Goal: Information Seeking & Learning: Find specific page/section

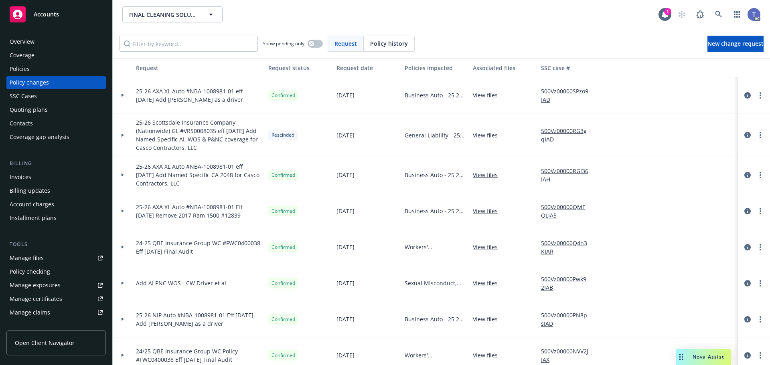
click at [315, 18] on div "FINAL CLEANING SOLUTIONS INC FINAL CLEANING SOLUTIONS INC" at bounding box center [390, 14] width 536 height 16
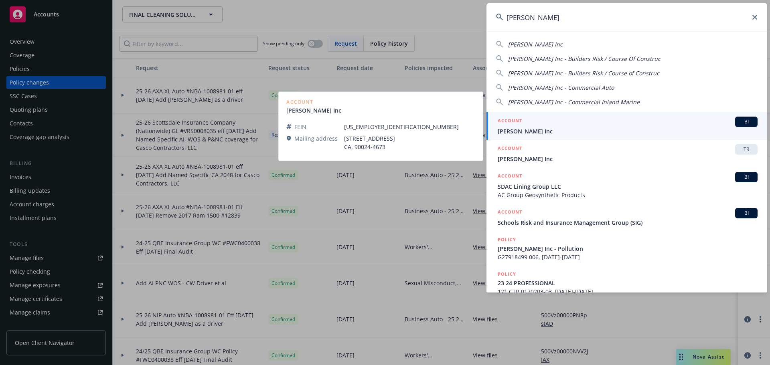
type input "[PERSON_NAME]"
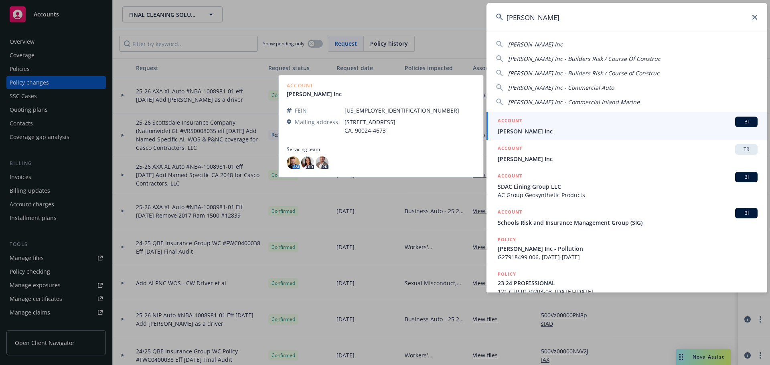
click at [538, 131] on span "[PERSON_NAME] Inc" at bounding box center [627, 131] width 260 height 8
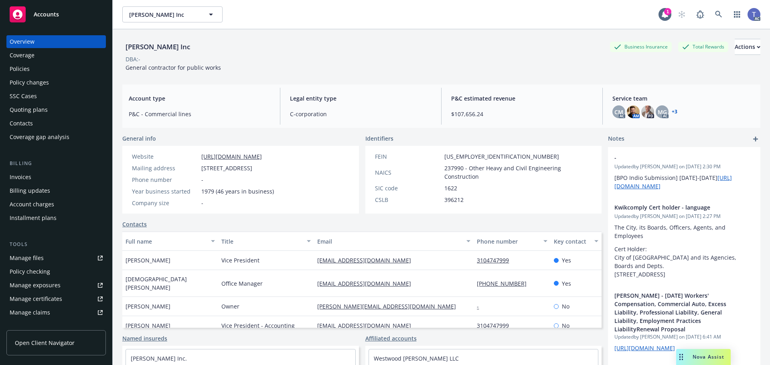
click at [53, 69] on div "Policies" at bounding box center [56, 69] width 93 height 13
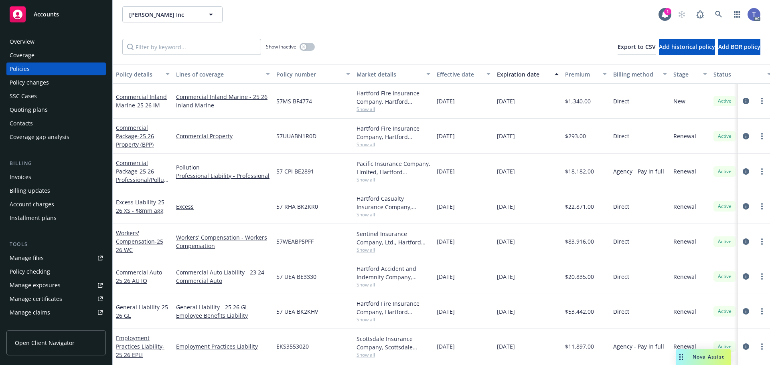
click at [22, 108] on div "Quoting plans" at bounding box center [29, 109] width 38 height 13
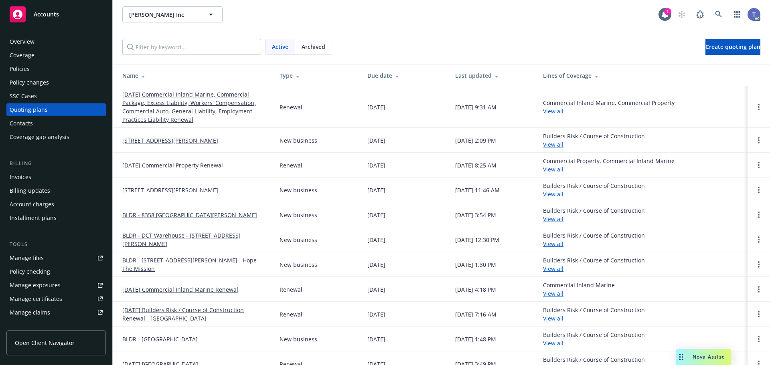
click at [40, 70] on div "Policies" at bounding box center [56, 69] width 93 height 13
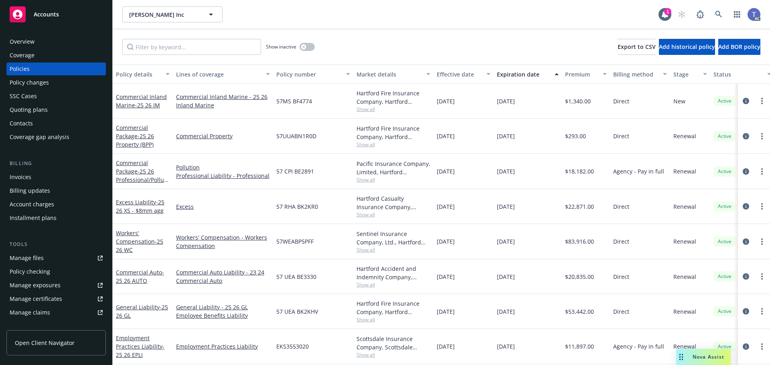
drag, startPoint x: 23, startPoint y: 109, endPoint x: 32, endPoint y: 107, distance: 8.5
click at [23, 109] on div "Quoting plans" at bounding box center [29, 109] width 38 height 13
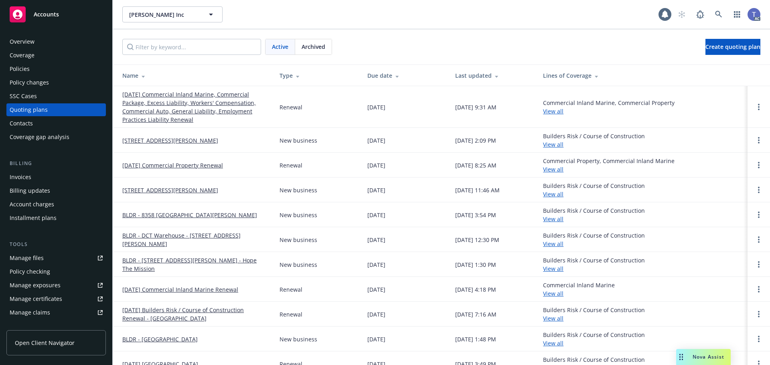
click at [192, 101] on link "[DATE] Commercial Inland Marine, Commercial Package, Excess Liability, Workers'…" at bounding box center [194, 107] width 144 height 34
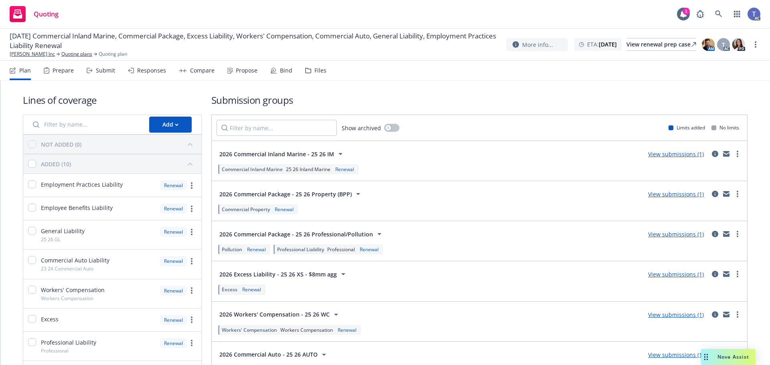
click at [309, 68] on div "Files" at bounding box center [315, 70] width 21 height 19
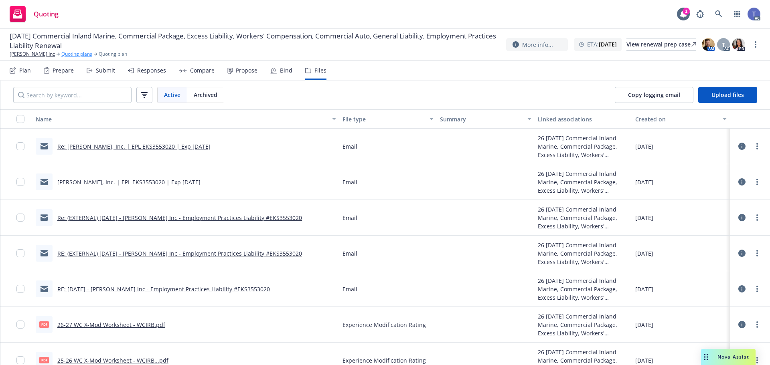
click at [62, 55] on link "Quoting plans" at bounding box center [76, 54] width 31 height 7
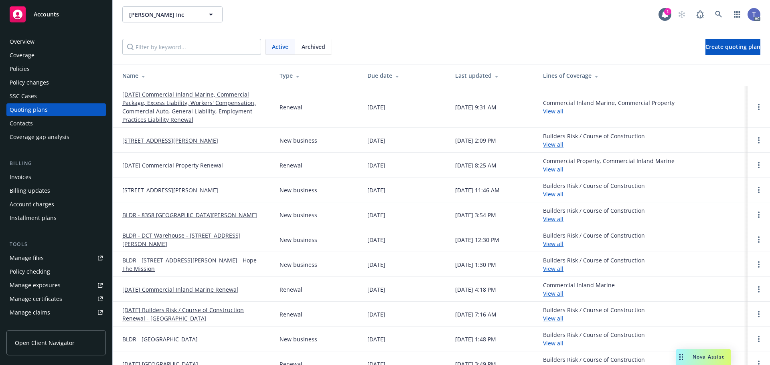
click at [40, 64] on div "Policies" at bounding box center [56, 69] width 93 height 13
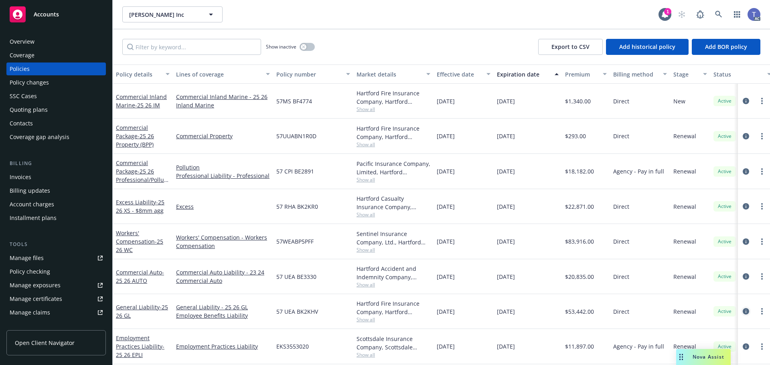
click at [742, 312] on icon "circleInformation" at bounding box center [745, 311] width 6 height 6
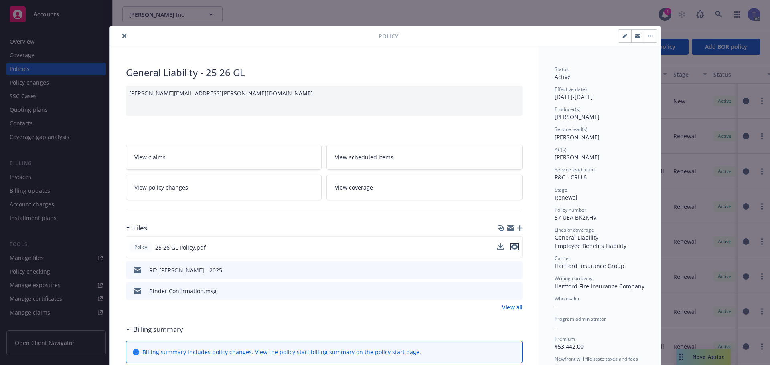
click at [511, 249] on icon "preview file" at bounding box center [514, 247] width 7 height 6
click at [122, 36] on icon "close" at bounding box center [124, 36] width 5 height 5
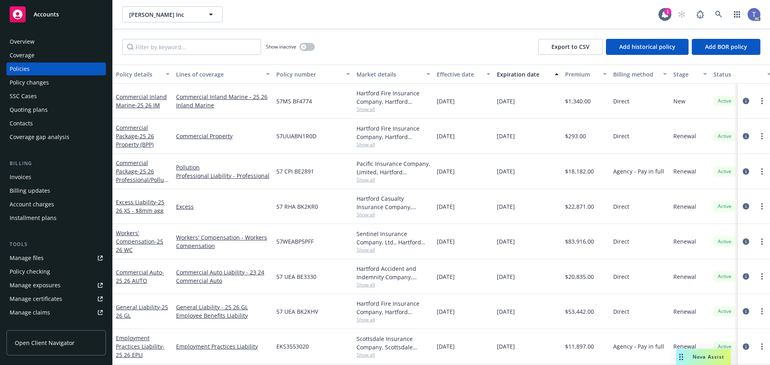
click at [26, 39] on div "Overview" at bounding box center [22, 41] width 25 height 13
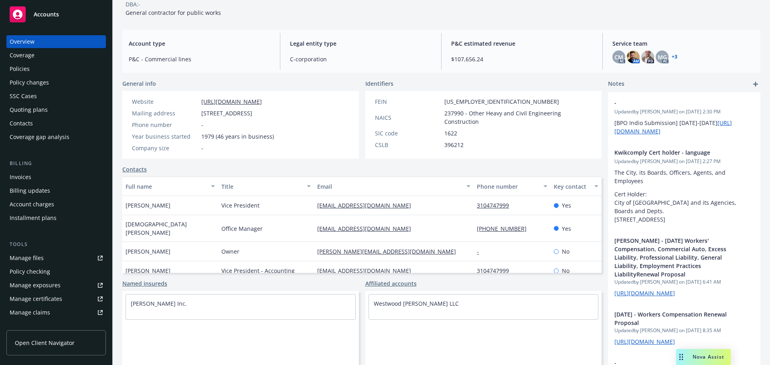
scroll to position [63, 0]
click at [40, 289] on div "Manage exposures" at bounding box center [35, 285] width 51 height 13
click at [44, 70] on div "Policies" at bounding box center [56, 69] width 93 height 13
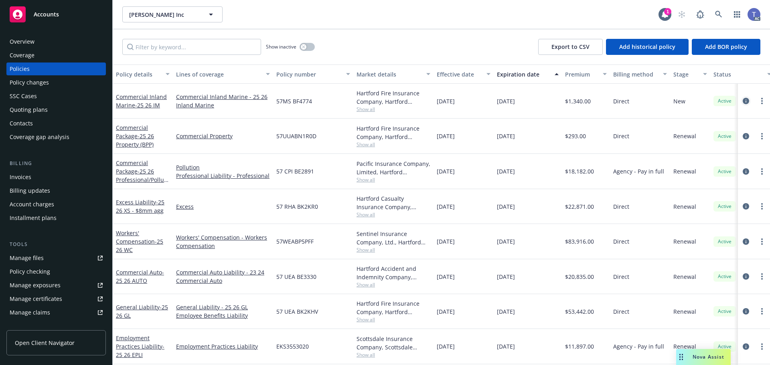
click at [742, 100] on icon "circleInformation" at bounding box center [745, 101] width 6 height 6
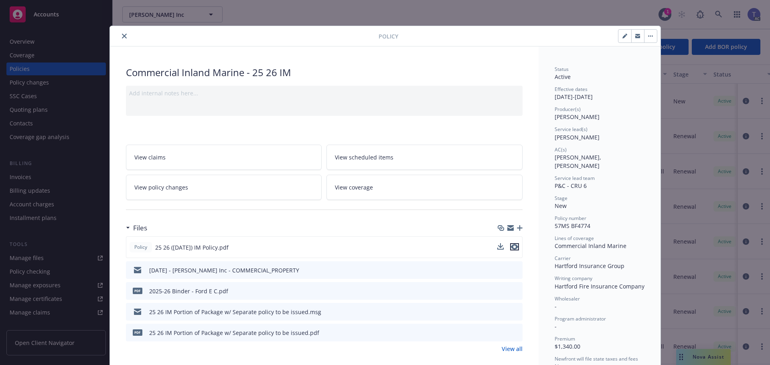
click at [512, 247] on icon "preview file" at bounding box center [514, 247] width 7 height 6
click at [122, 36] on icon "close" at bounding box center [124, 36] width 5 height 5
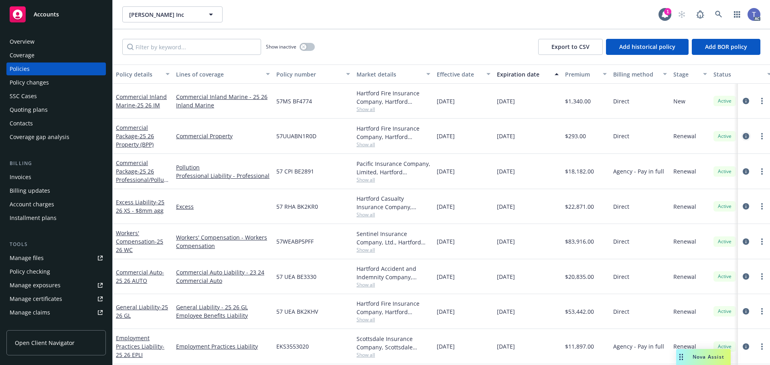
click at [742, 137] on icon "circleInformation" at bounding box center [745, 136] width 6 height 6
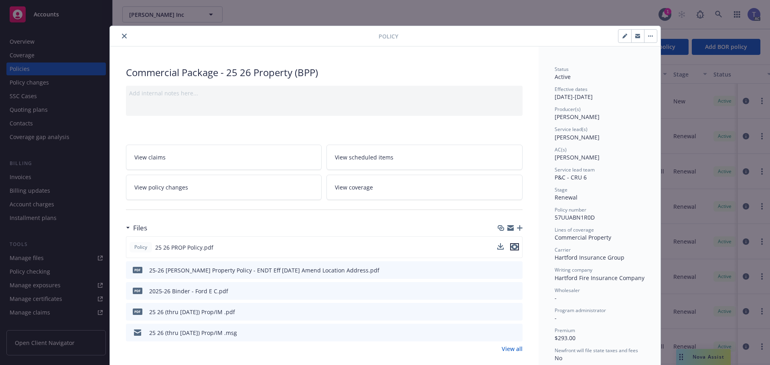
click at [512, 248] on icon "preview file" at bounding box center [514, 247] width 7 height 6
click at [122, 34] on icon "close" at bounding box center [124, 36] width 5 height 5
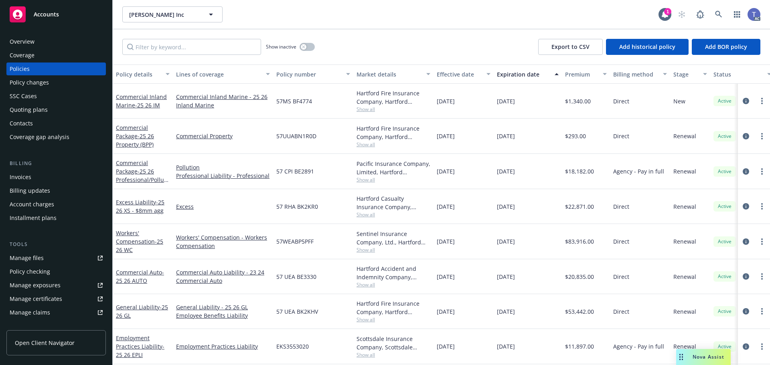
click at [50, 35] on div "Overview Coverage Policies Policy changes SSC Cases Quoting plans Contacts Cove…" at bounding box center [56, 196] width 112 height 340
click at [48, 37] on div "Overview" at bounding box center [56, 41] width 93 height 13
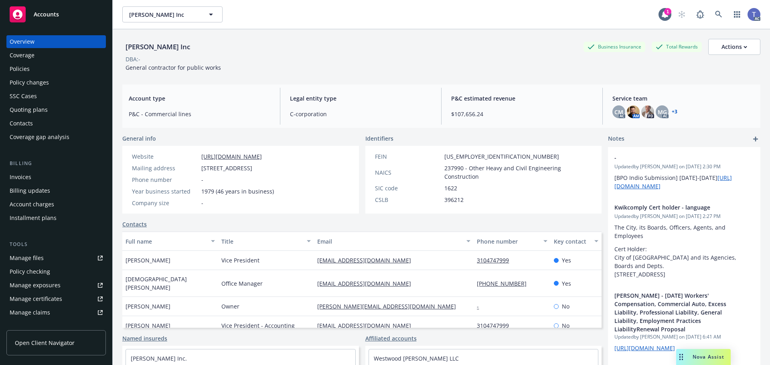
click at [18, 61] on div "Coverage" at bounding box center [22, 55] width 25 height 13
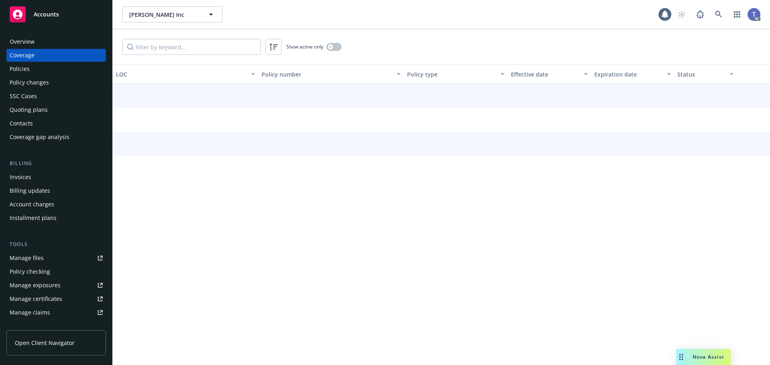
click at [16, 71] on div "Policies" at bounding box center [20, 69] width 20 height 13
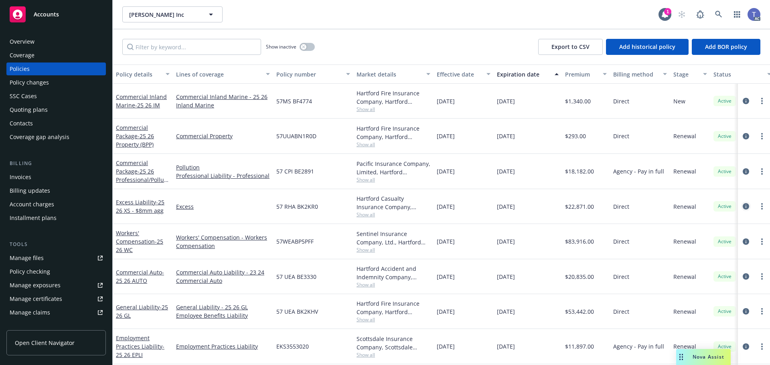
click at [743, 207] on link "circleInformation" at bounding box center [746, 207] width 10 height 10
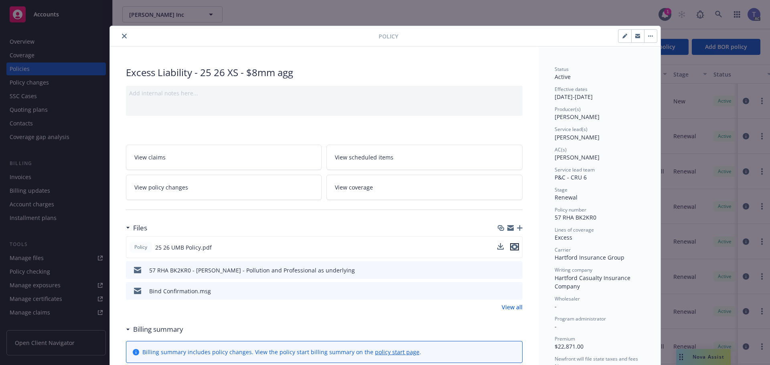
click at [512, 248] on icon "preview file" at bounding box center [514, 247] width 7 height 6
click at [511, 272] on icon "preview file" at bounding box center [514, 270] width 7 height 6
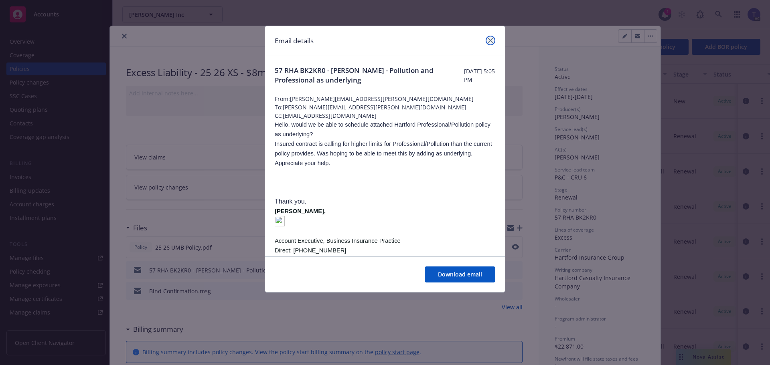
click at [489, 38] on icon "close" at bounding box center [490, 40] width 5 height 5
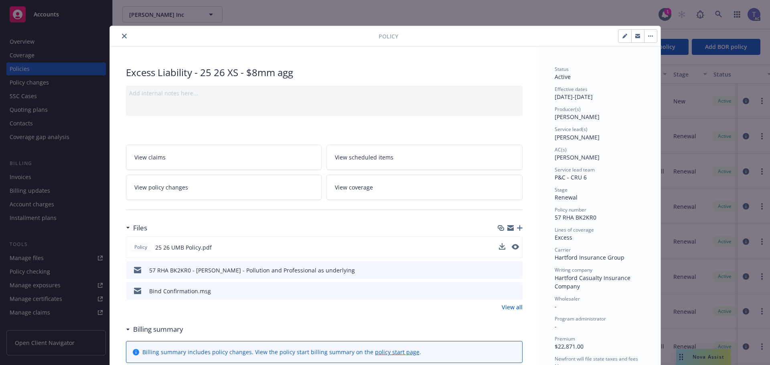
click at [232, 183] on link "View policy changes" at bounding box center [224, 187] width 196 height 25
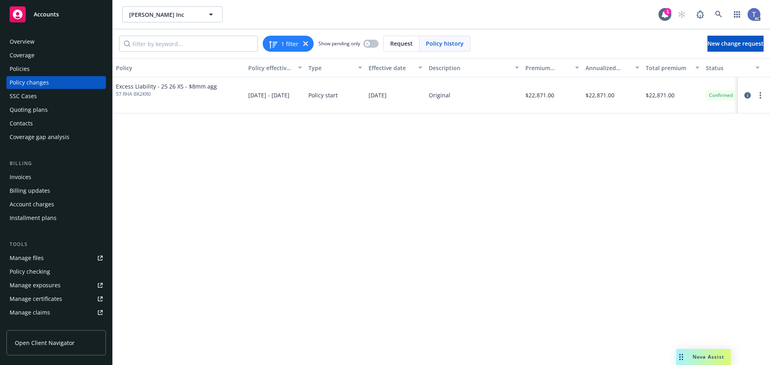
click at [36, 69] on div "Policies" at bounding box center [56, 69] width 93 height 13
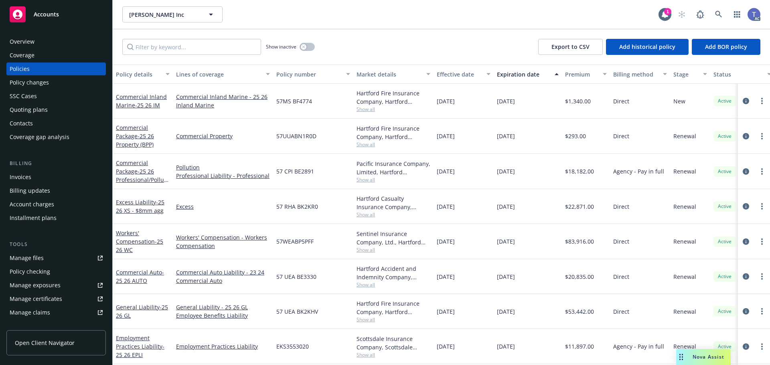
click at [742, 272] on div at bounding box center [754, 277] width 26 height 10
click at [742, 277] on icon "circleInformation" at bounding box center [745, 276] width 6 height 6
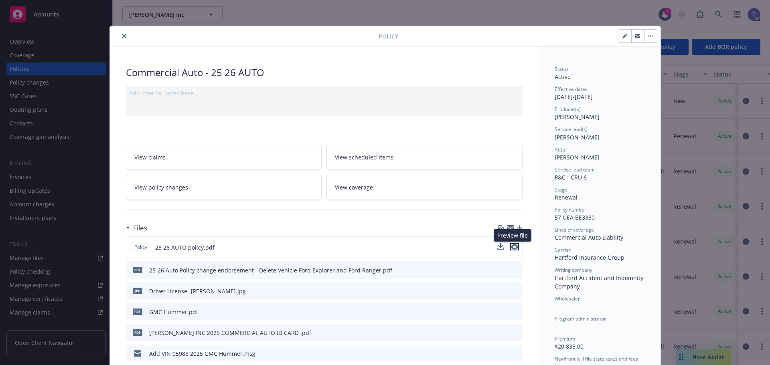
click at [511, 248] on icon "preview file" at bounding box center [514, 247] width 7 height 6
click at [512, 273] on button at bounding box center [515, 270] width 7 height 8
click at [512, 269] on icon "preview file" at bounding box center [514, 270] width 7 height 6
click at [281, 186] on link "View policy changes" at bounding box center [224, 187] width 196 height 25
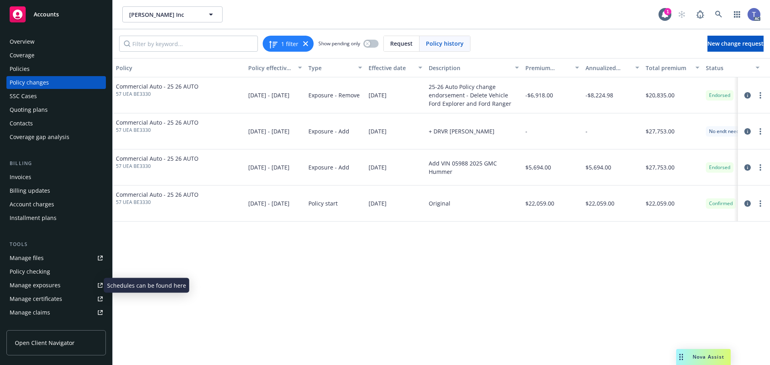
click at [33, 282] on div "Manage exposures" at bounding box center [35, 285] width 51 height 13
click at [745, 94] on icon "circleInformation" at bounding box center [747, 95] width 6 height 6
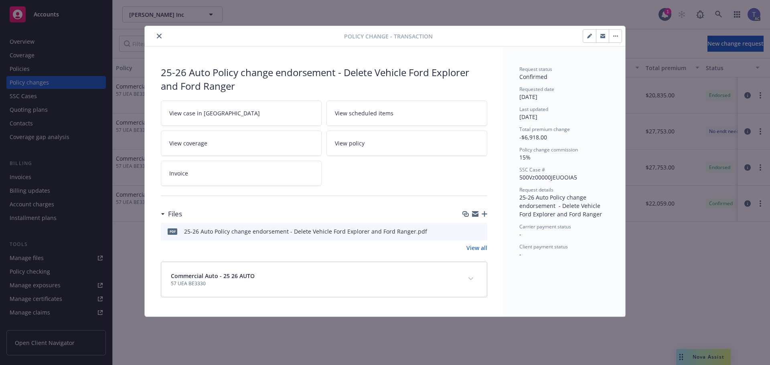
click at [481, 229] on icon "preview file" at bounding box center [479, 231] width 7 height 6
click at [161, 35] on icon "close" at bounding box center [159, 36] width 5 height 5
click at [32, 69] on div "Policies" at bounding box center [56, 69] width 93 height 13
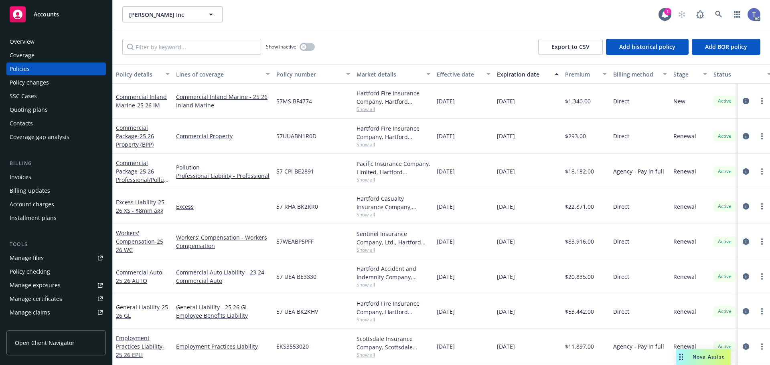
click at [742, 243] on icon "circleInformation" at bounding box center [745, 242] width 6 height 6
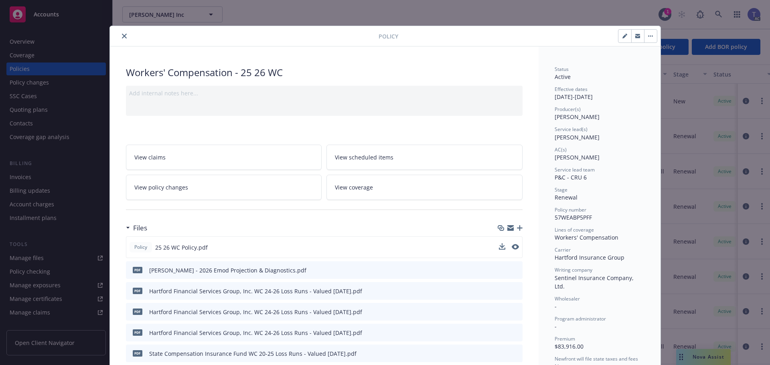
click at [514, 250] on button at bounding box center [514, 247] width 7 height 8
click at [511, 244] on icon "preview file" at bounding box center [514, 247] width 7 height 6
drag, startPoint x: 218, startPoint y: 189, endPoint x: 219, endPoint y: 182, distance: 7.3
click at [218, 188] on link "View policy changes" at bounding box center [224, 187] width 196 height 25
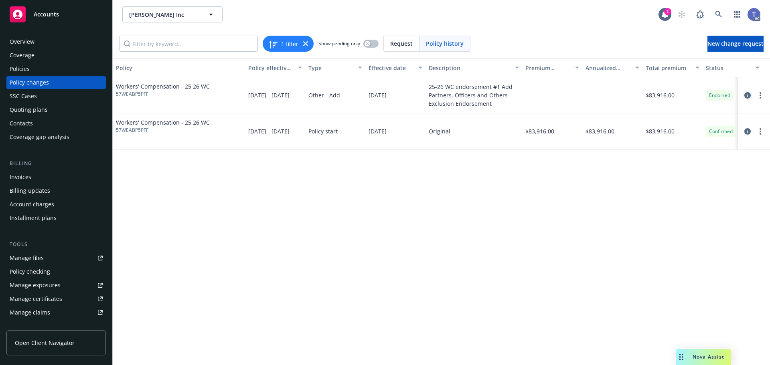
click at [746, 91] on link "circleInformation" at bounding box center [747, 96] width 10 height 10
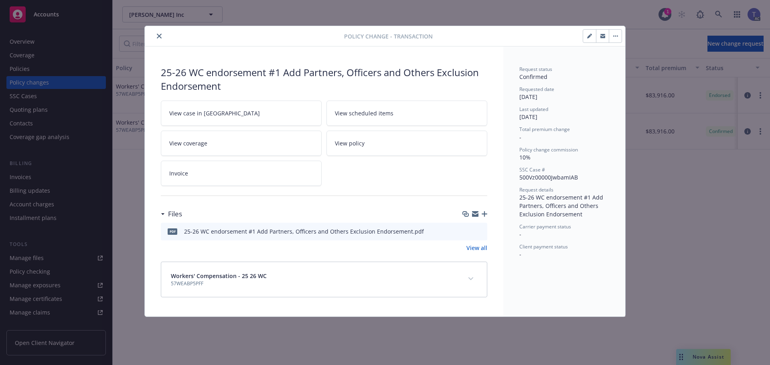
click at [482, 232] on icon "preview file" at bounding box center [479, 231] width 7 height 6
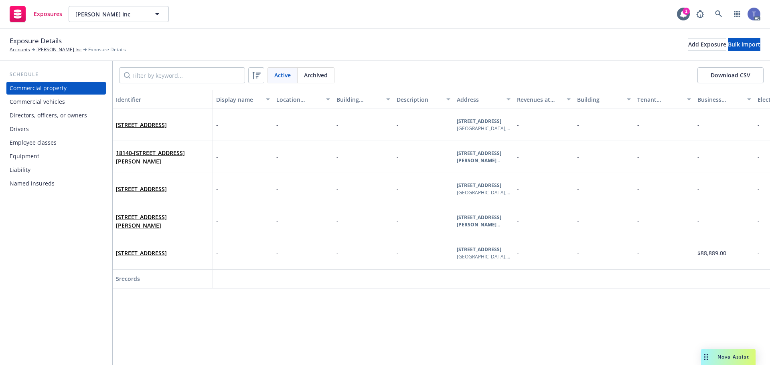
click at [44, 170] on div "Liability" at bounding box center [56, 170] width 93 height 13
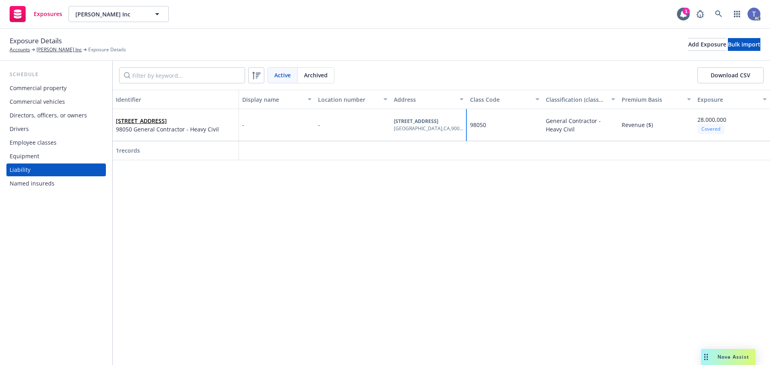
click at [491, 130] on div "98050" at bounding box center [505, 125] width 76 height 32
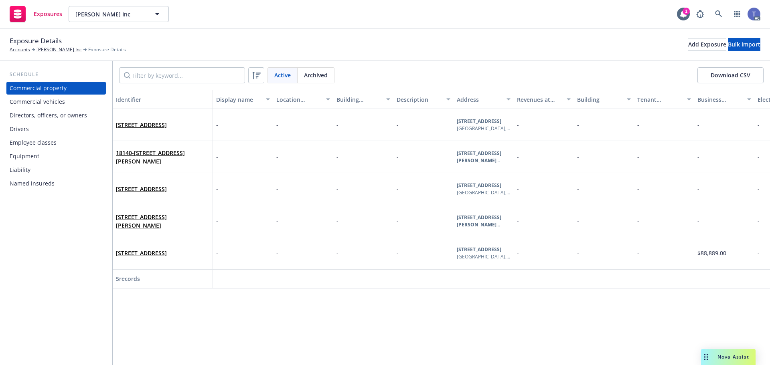
click at [52, 104] on div "Commercial vehicles" at bounding box center [37, 101] width 55 height 13
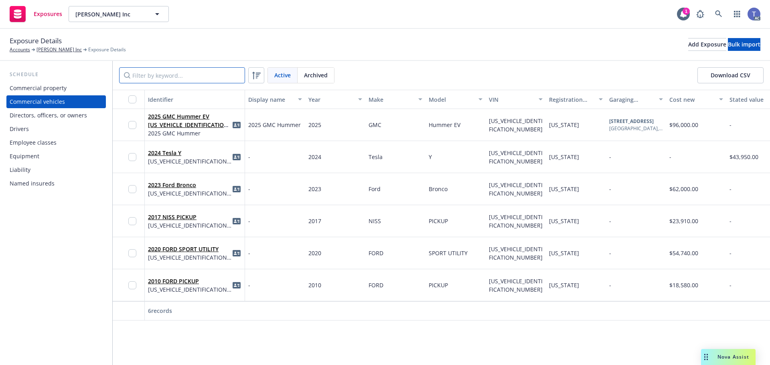
click at [207, 70] on input "Filter by keyword..." at bounding box center [182, 75] width 126 height 16
paste input "1FM5K8GC2LGC91963"
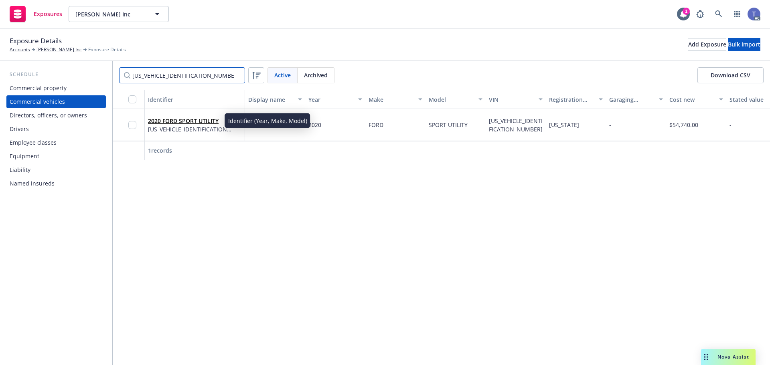
type input "1FM5K8GC2LGC91963"
click at [194, 120] on link "2020 FORD SPORT UTILITY" at bounding box center [183, 121] width 71 height 8
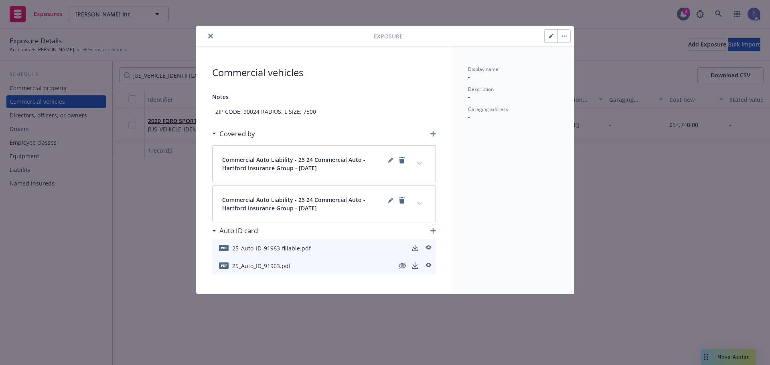
click at [562, 39] on button "button" at bounding box center [563, 36] width 13 height 13
click at [577, 62] on link "Archive" at bounding box center [581, 58] width 46 height 16
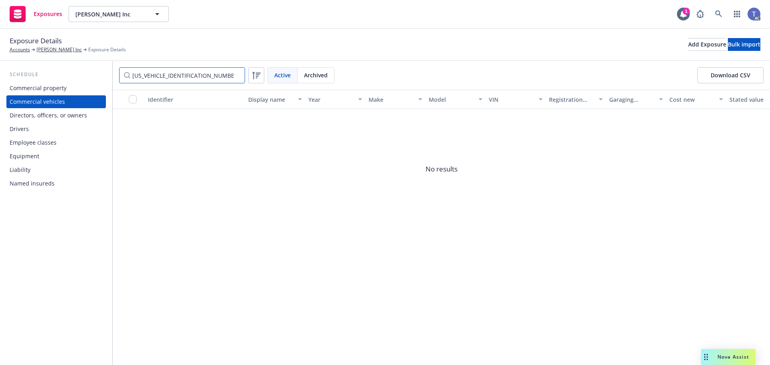
click at [235, 76] on input "1FM5K8GC2LGC91963" at bounding box center [182, 75] width 126 height 16
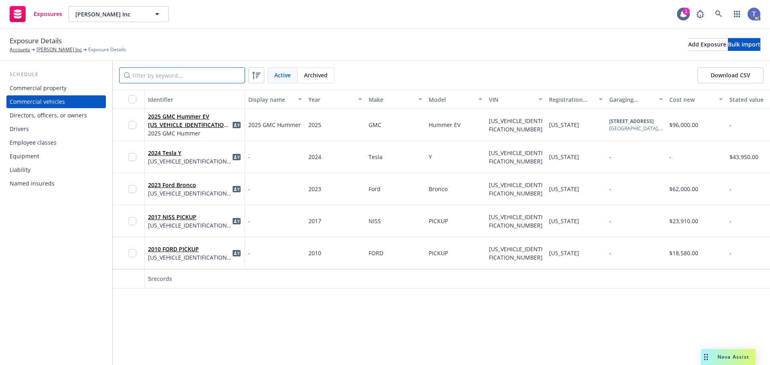
click at [202, 73] on input "Filter by keyword..." at bounding box center [182, 75] width 126 height 16
paste input "1FTKR1AD0APA56776"
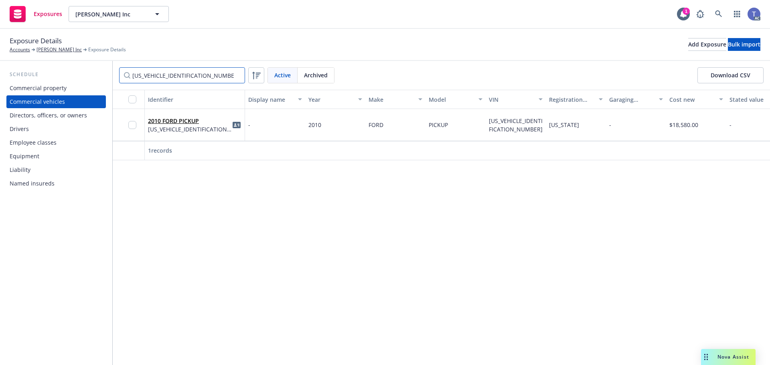
type input "1FTKR1AD0APA56776"
click at [182, 119] on link "2010 FORD PICKUP" at bounding box center [173, 121] width 51 height 8
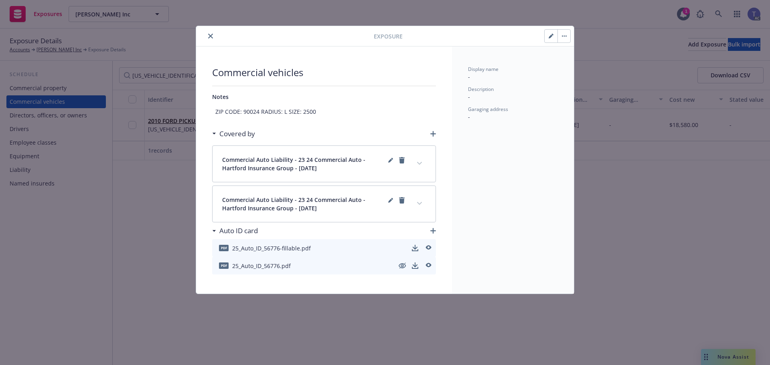
click at [565, 38] on button "button" at bounding box center [563, 36] width 13 height 13
click at [575, 61] on link "Archive" at bounding box center [581, 58] width 46 height 16
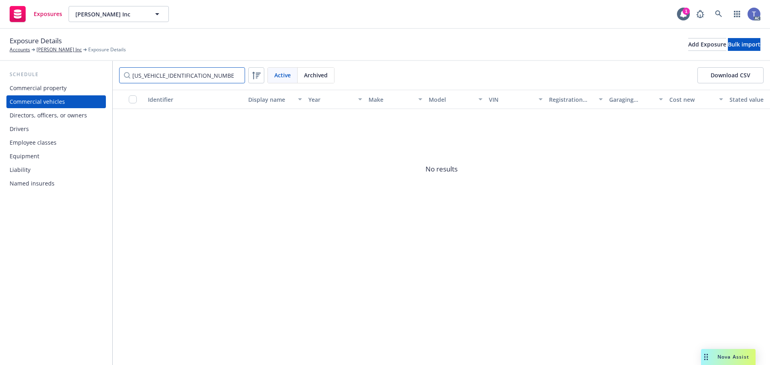
click at [236, 79] on input "1FTKR1AD0APA56776" at bounding box center [182, 75] width 126 height 16
click at [236, 76] on input "1FTKR1AD0APA56776" at bounding box center [182, 75] width 126 height 16
